Goal: Task Accomplishment & Management: Manage account settings

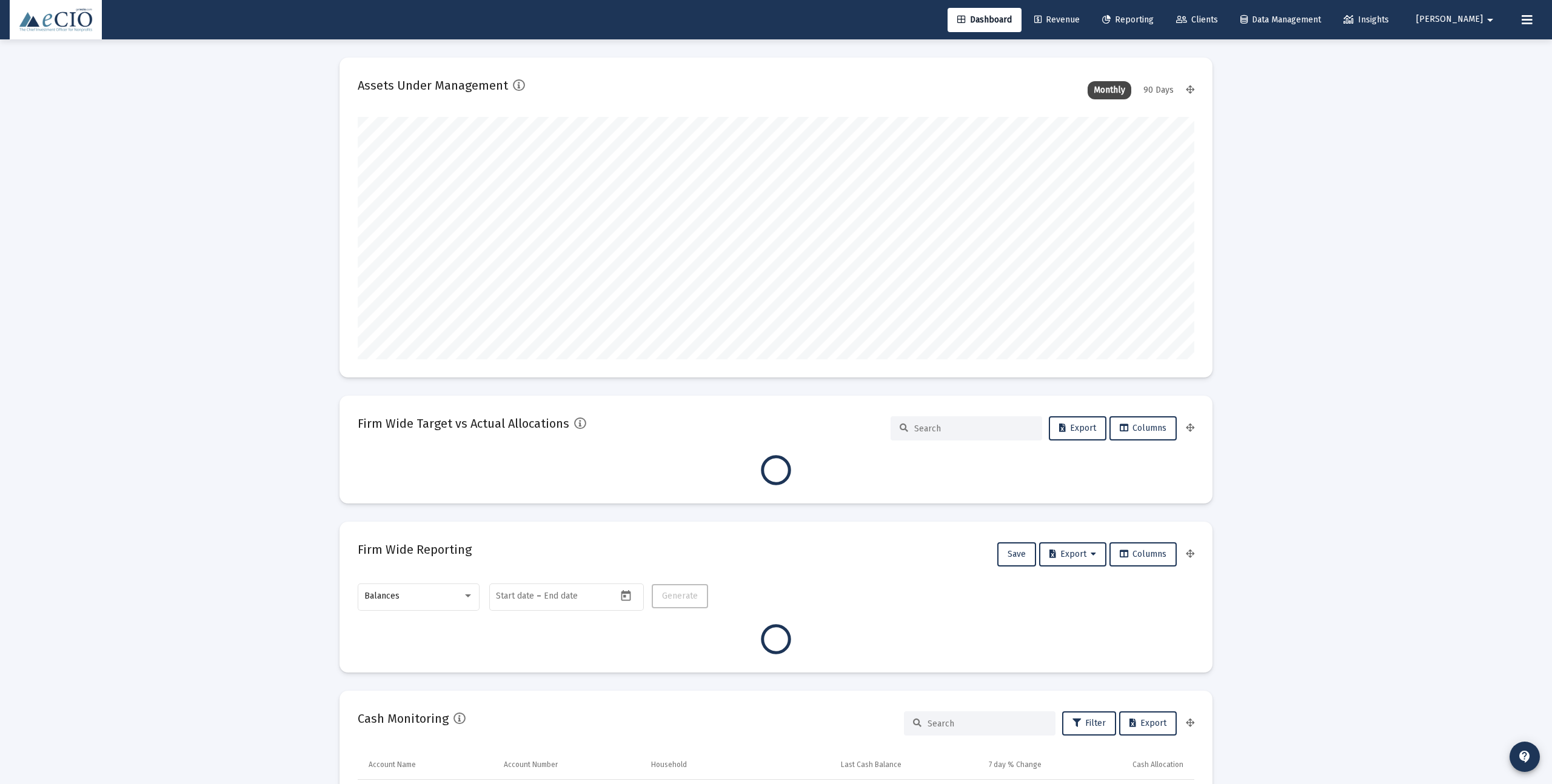
scroll to position [242, 837]
type input "[DATE]"
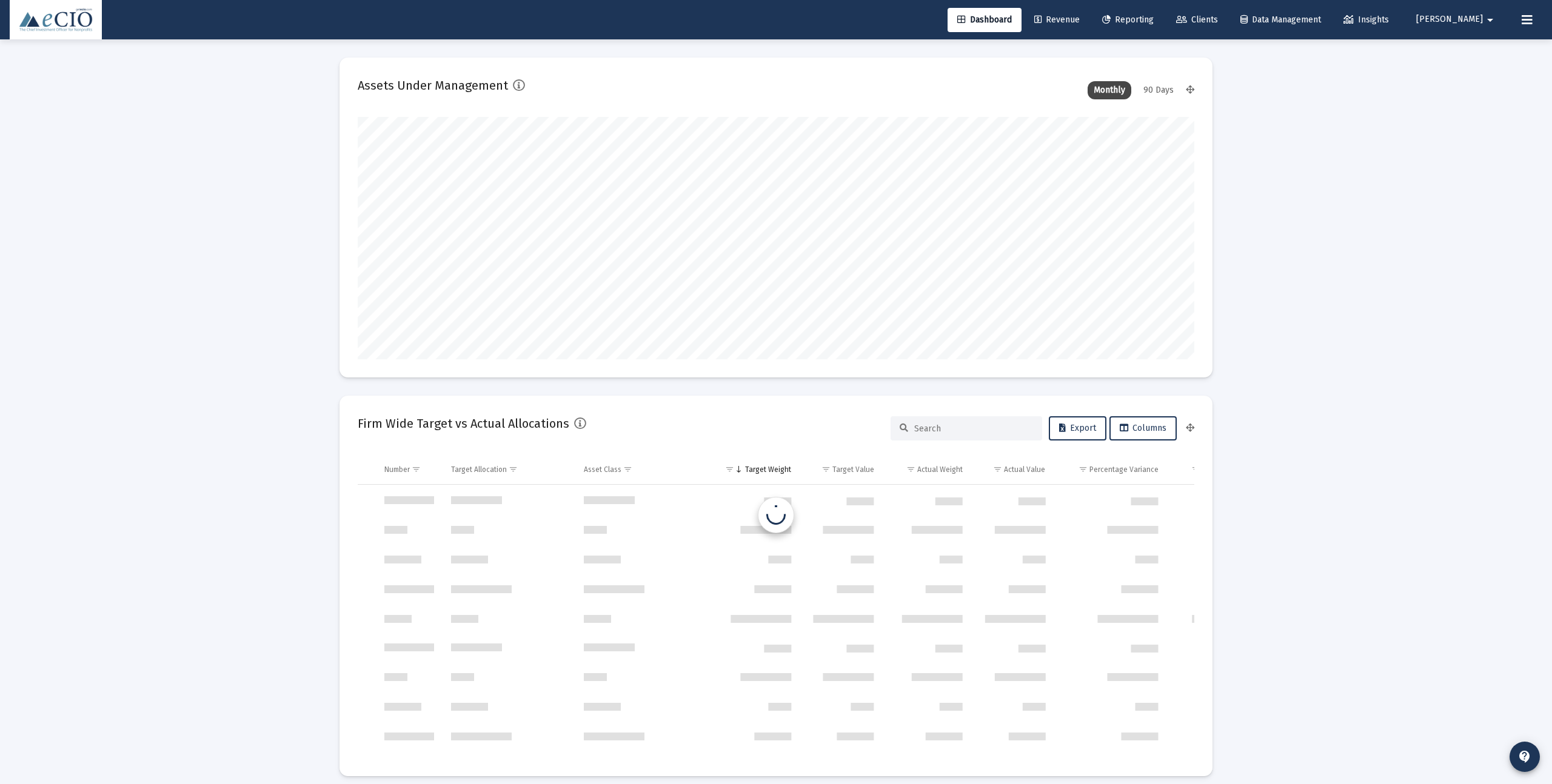
scroll to position [582, 0]
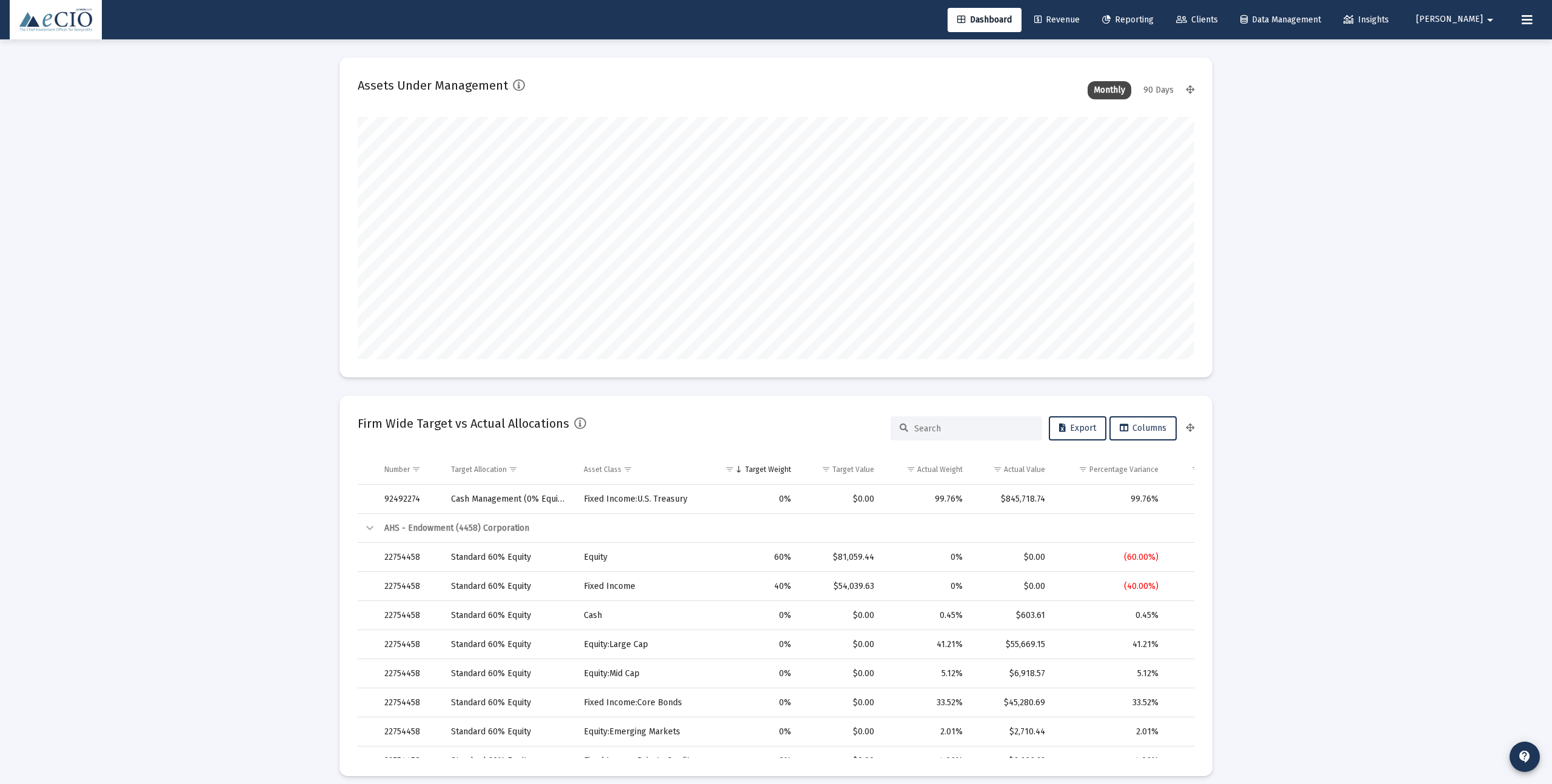
click at [1218, 22] on span "Clients" at bounding box center [1196, 20] width 42 height 11
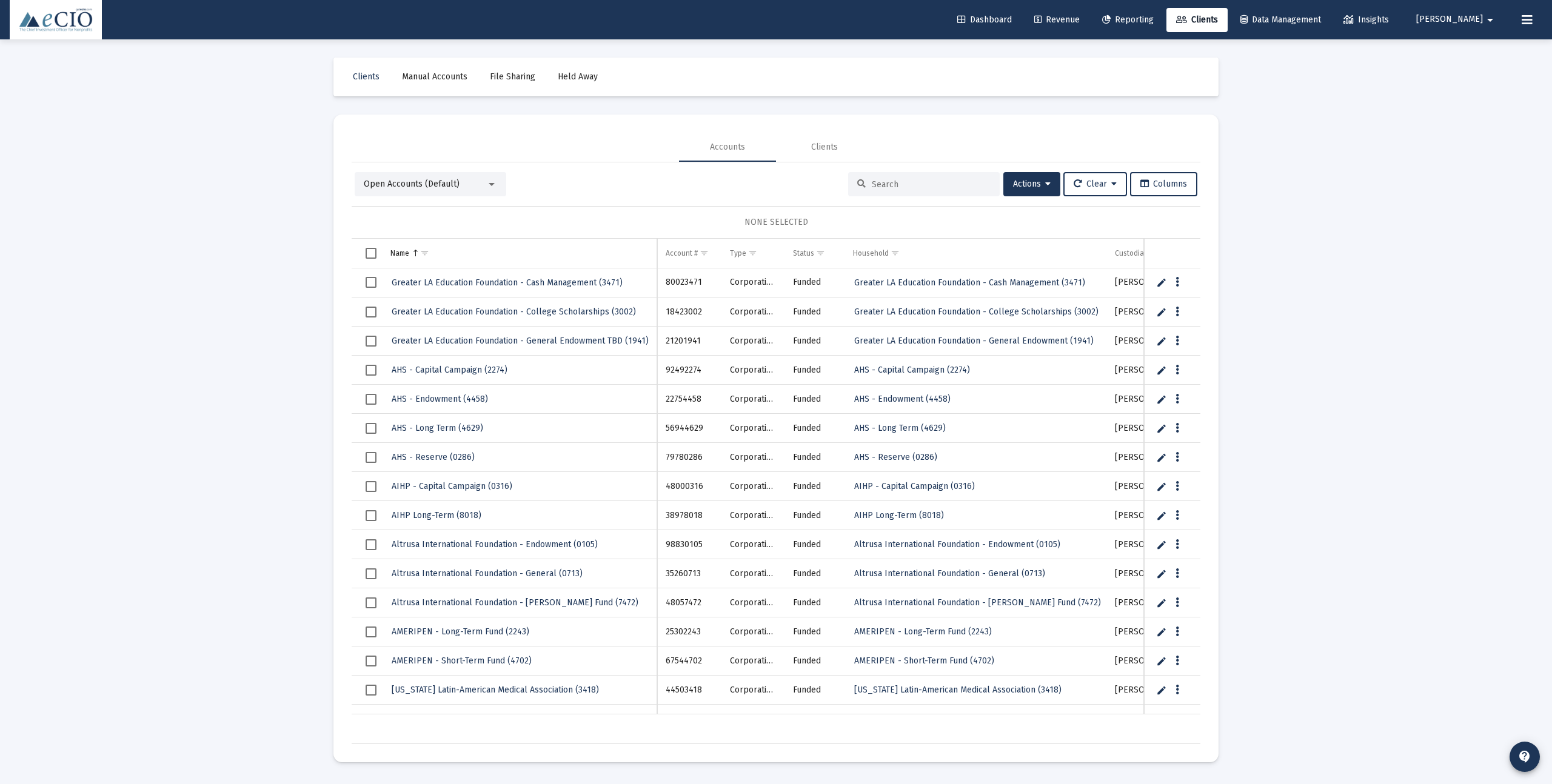
click at [930, 186] on input at bounding box center [931, 184] width 119 height 11
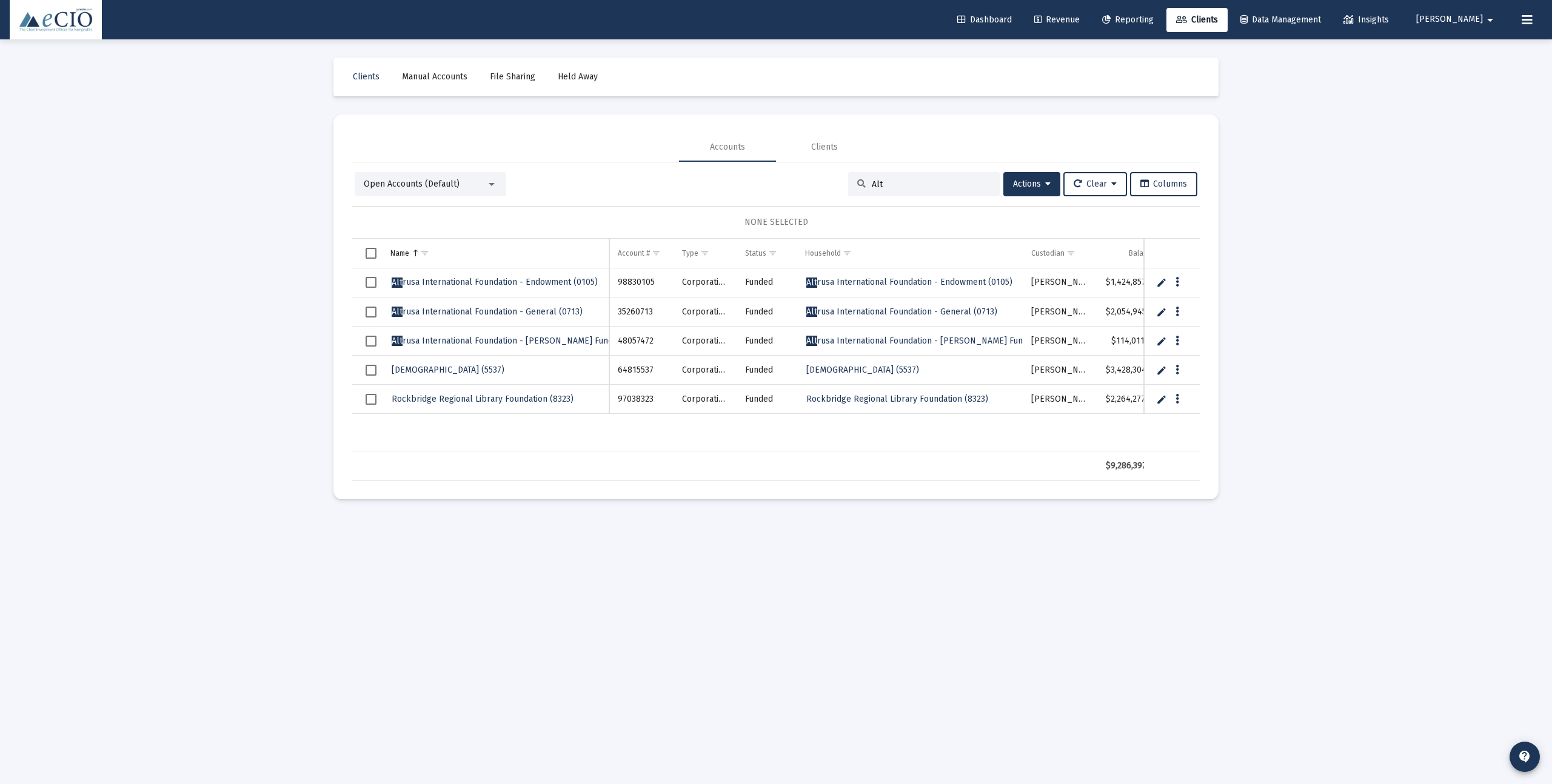
type input "Alt"
click at [1159, 312] on link "Edit" at bounding box center [1161, 312] width 11 height 11
click at [1177, 313] on link "Cancel" at bounding box center [1175, 312] width 11 height 11
click at [442, 307] on span "Alt rusa International Foundation - General (0713)" at bounding box center [487, 312] width 191 height 11
